Goal: Transaction & Acquisition: Purchase product/service

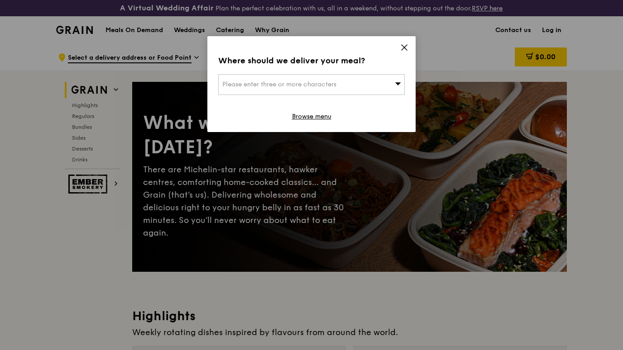
click at [358, 84] on div "Please enter three or more characters" at bounding box center [311, 84] width 186 height 21
type input "258617"
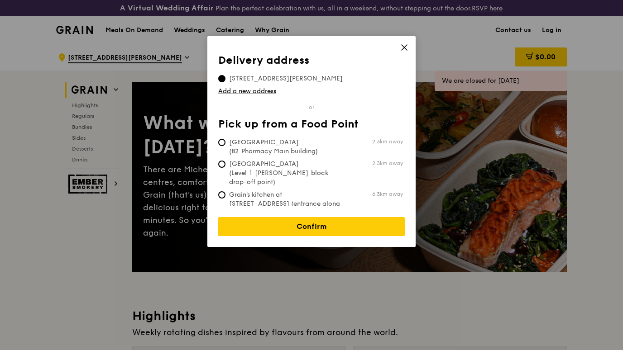
click at [284, 78] on span "[STREET_ADDRESS][PERSON_NAME]" at bounding box center [285, 78] width 135 height 9
click at [225, 78] on input "[STREET_ADDRESS][PERSON_NAME]" at bounding box center [221, 78] width 7 height 7
click at [264, 88] on link "Add a new address" at bounding box center [311, 91] width 186 height 9
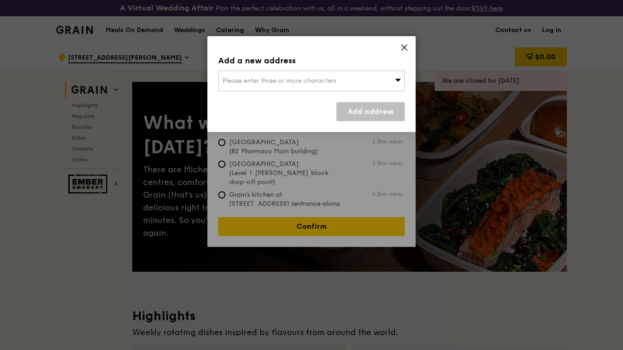
click at [367, 84] on div "Please enter three or more characters" at bounding box center [311, 81] width 186 height 21
type input "258617"
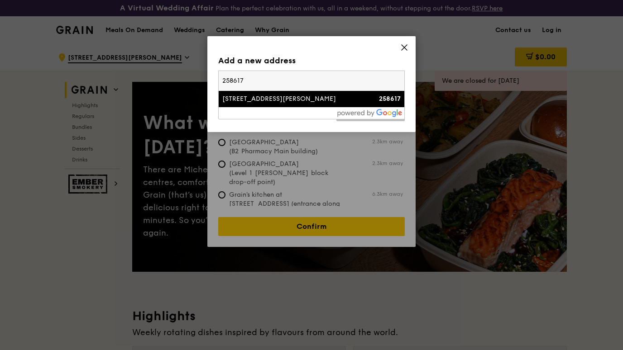
click at [267, 102] on div "[STREET_ADDRESS][PERSON_NAME]" at bounding box center [289, 99] width 134 height 9
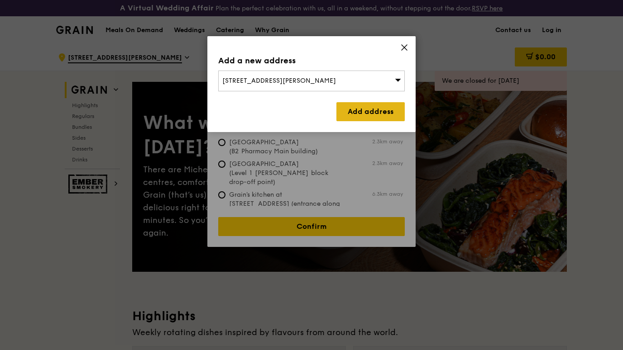
click at [387, 110] on link "Add address" at bounding box center [370, 111] width 68 height 19
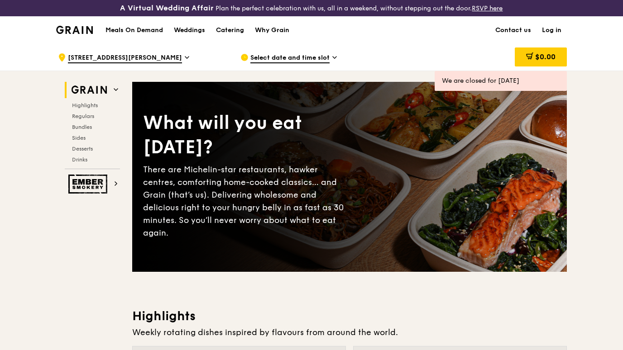
click at [144, 29] on h1 "Meals On Demand" at bounding box center [133, 30] width 57 height 9
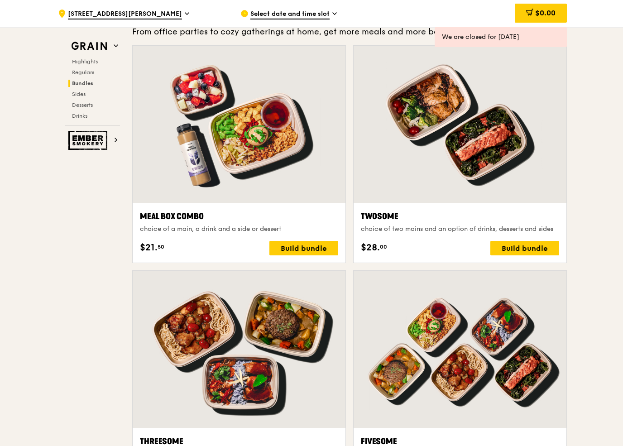
scroll to position [1350, 0]
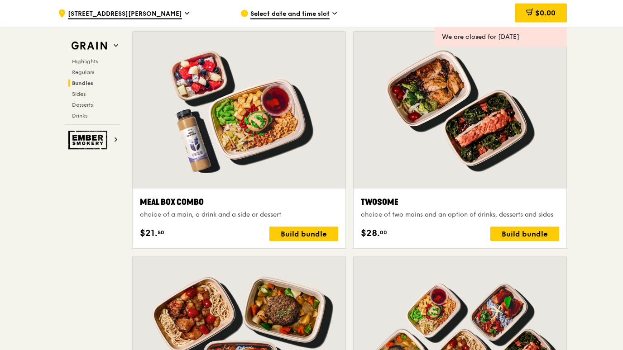
click at [467, 119] on div at bounding box center [459, 110] width 213 height 157
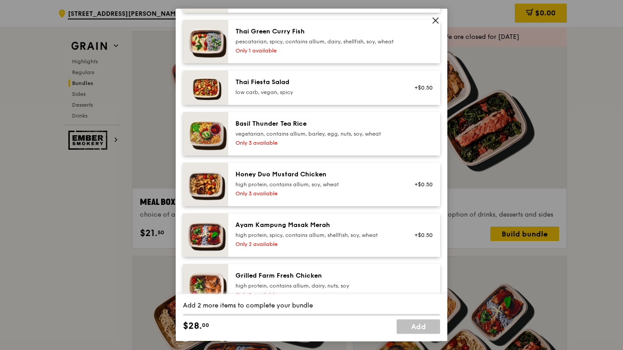
scroll to position [134, 0]
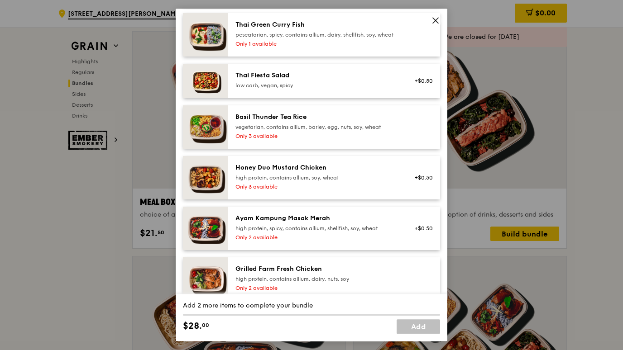
click at [217, 196] on img at bounding box center [205, 177] width 45 height 43
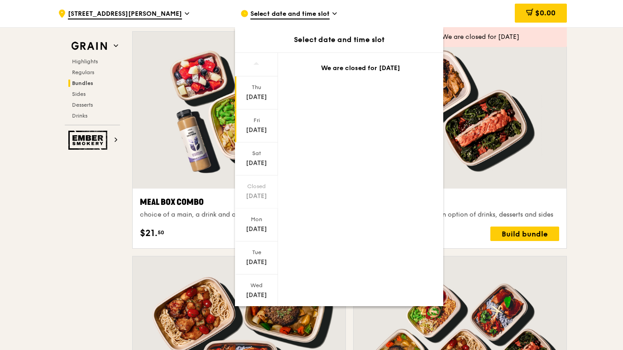
click at [261, 130] on div "[DATE]" at bounding box center [256, 130] width 40 height 9
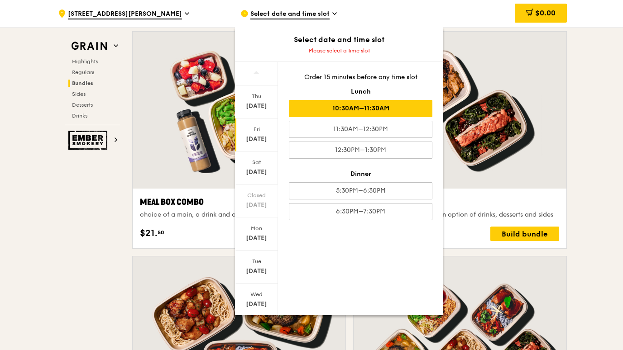
click at [323, 107] on div "10:30AM–11:30AM" at bounding box center [360, 108] width 143 height 17
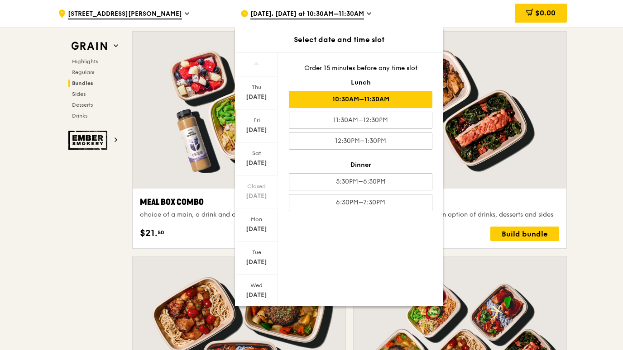
click at [258, 129] on div "[DATE]" at bounding box center [256, 130] width 40 height 9
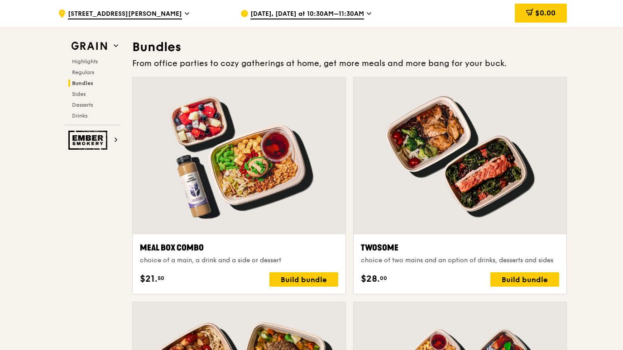
scroll to position [1306, 0]
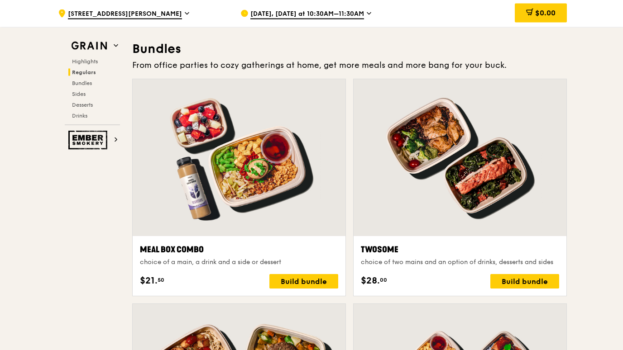
click at [416, 210] on div at bounding box center [459, 158] width 213 height 157
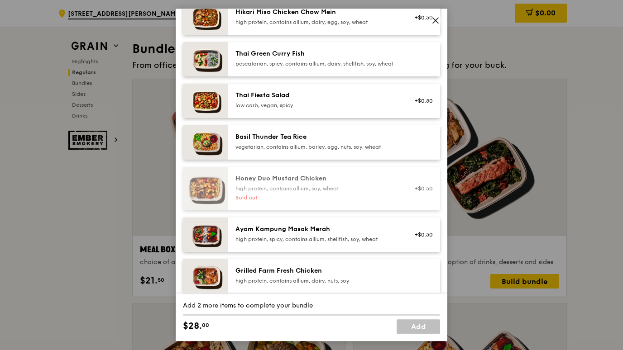
scroll to position [86, 0]
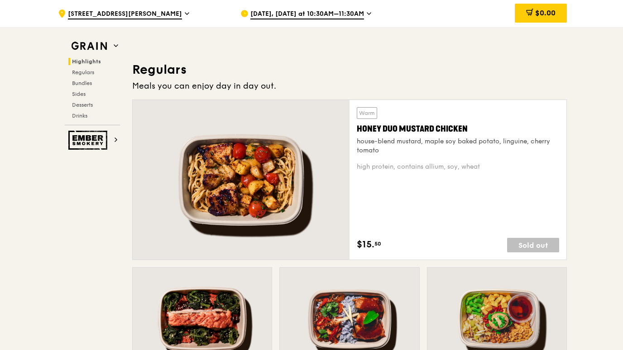
scroll to position [577, 0]
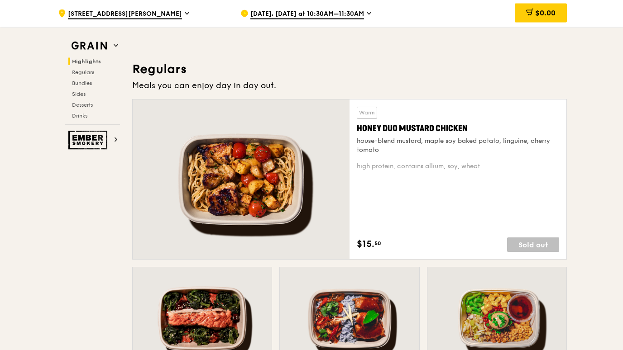
click at [297, 18] on span "[DATE], [DATE] at 10:30AM–11:30AM" at bounding box center [307, 15] width 114 height 10
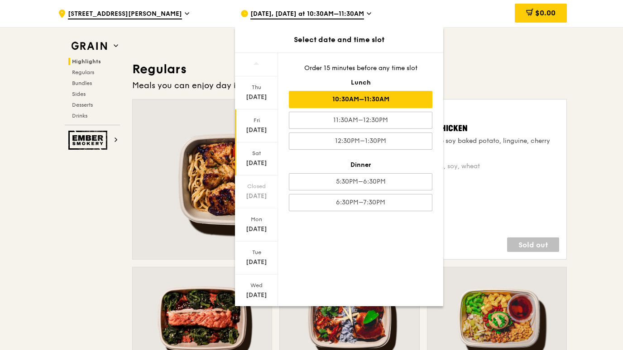
click at [252, 161] on div "[DATE]" at bounding box center [256, 163] width 40 height 9
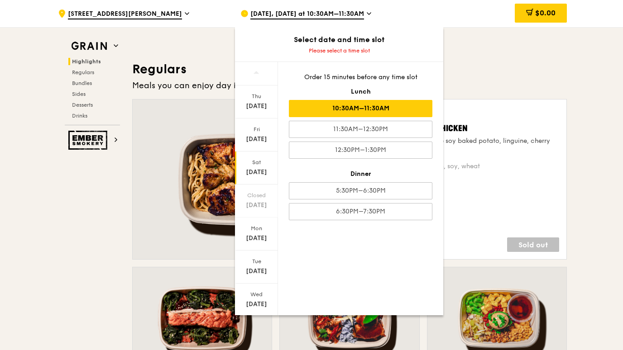
click at [304, 110] on div "10:30AM–11:30AM" at bounding box center [360, 108] width 143 height 17
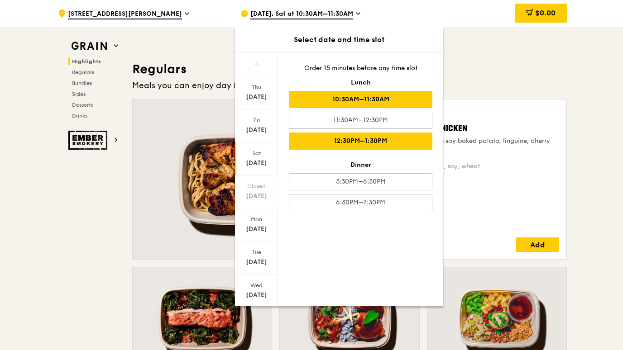
click at [315, 144] on div "12:30PM–1:30PM" at bounding box center [360, 141] width 143 height 17
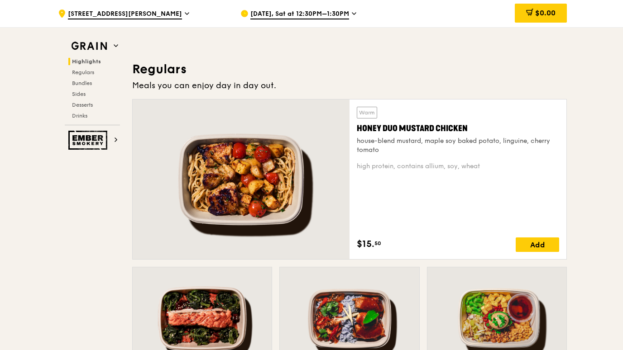
click at [175, 210] on div at bounding box center [241, 180] width 217 height 160
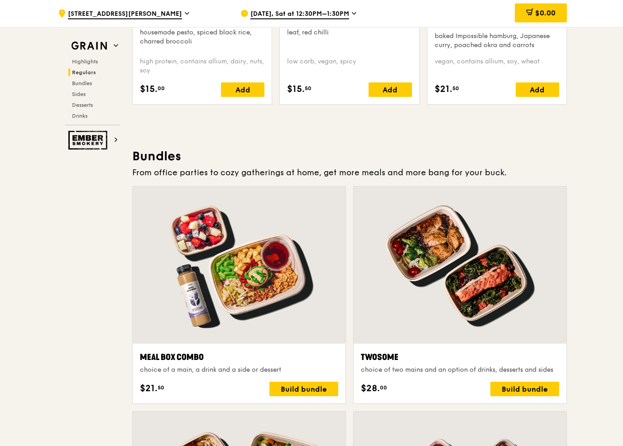
click at [404, 267] on div at bounding box center [459, 265] width 213 height 157
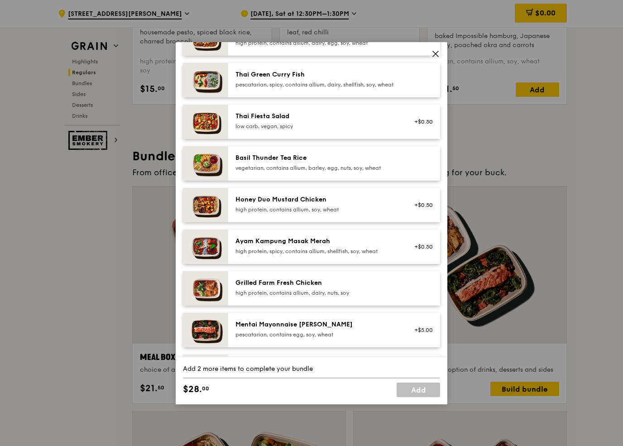
scroll to position [142, 0]
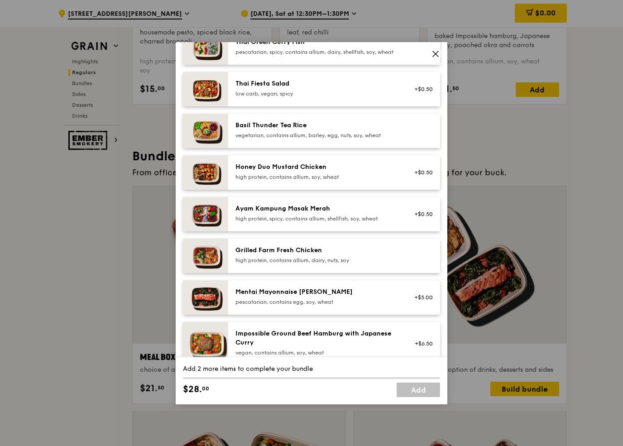
click at [251, 181] on div "high protein, contains allium, soy, wheat" at bounding box center [316, 176] width 162 height 7
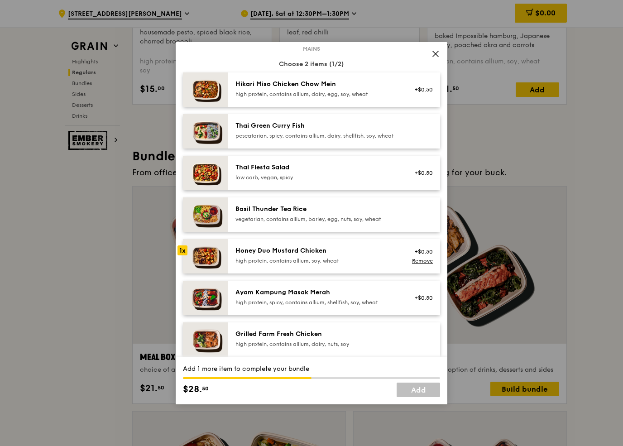
scroll to position [55, 0]
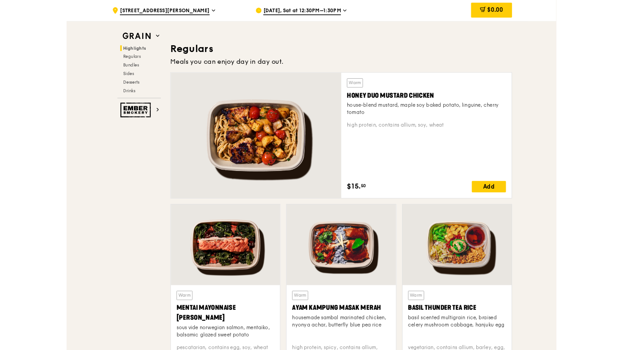
scroll to position [584, 0]
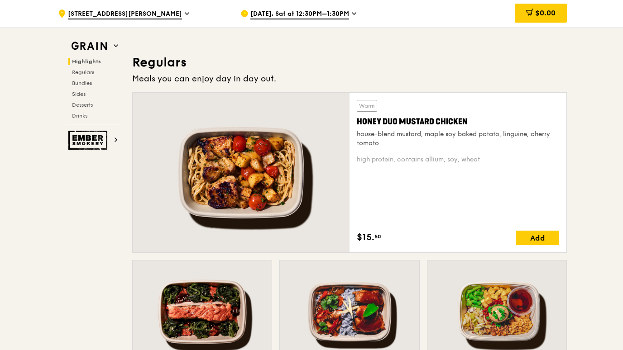
click at [181, 201] on div at bounding box center [241, 173] width 217 height 160
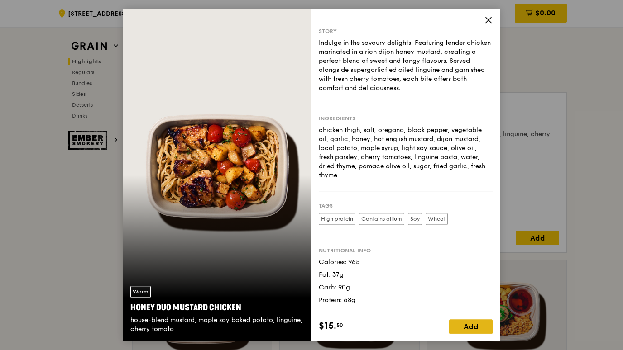
click at [462, 326] on div "Add" at bounding box center [470, 327] width 43 height 14
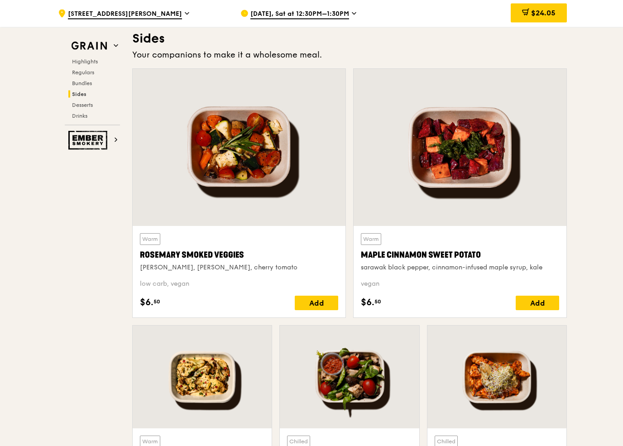
scroll to position [2030, 0]
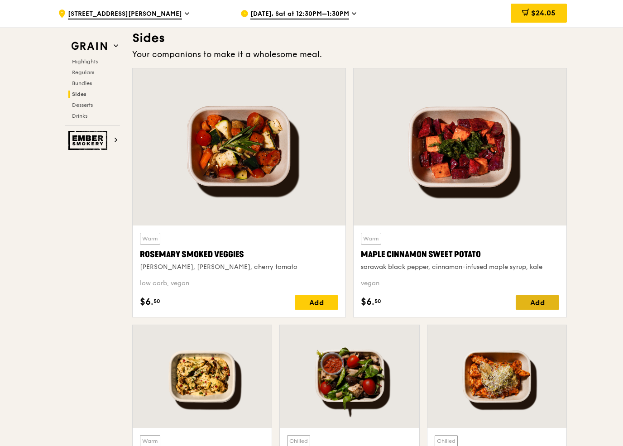
click at [542, 308] on div "Add" at bounding box center [536, 302] width 43 height 14
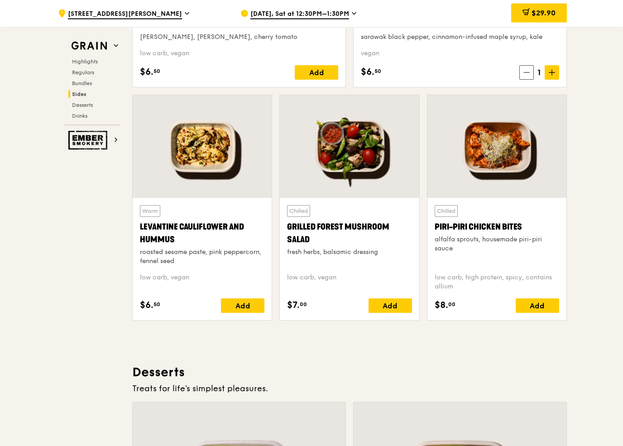
scroll to position [2279, 0]
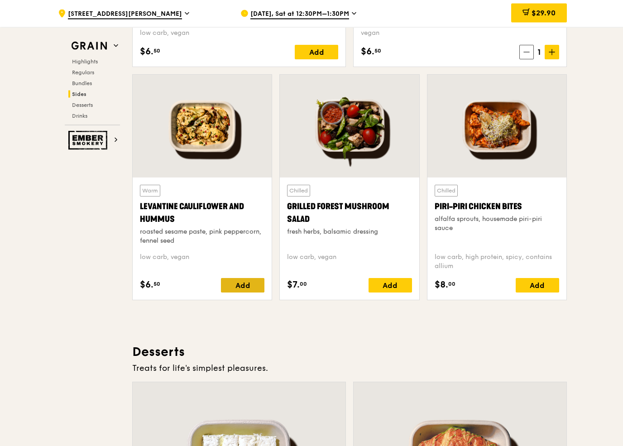
click at [230, 279] on div "Add" at bounding box center [242, 285] width 43 height 14
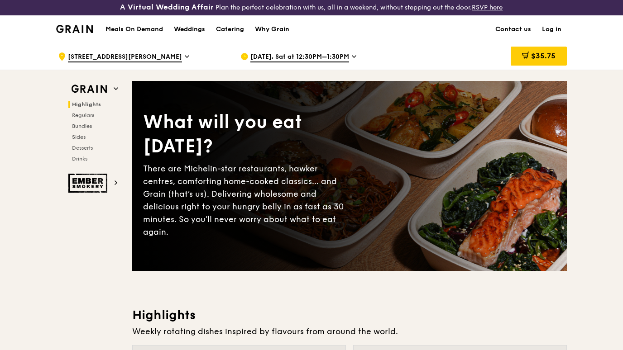
scroll to position [0, 0]
